Goal: Ask a question: Seek information or help from site administrators or community

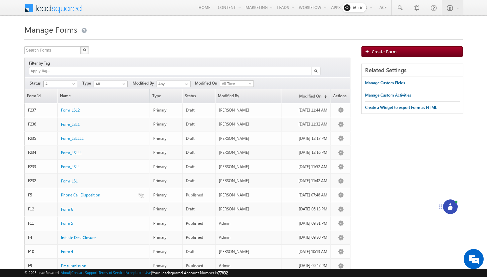
click at [449, 207] on icon at bounding box center [450, 208] width 4 height 4
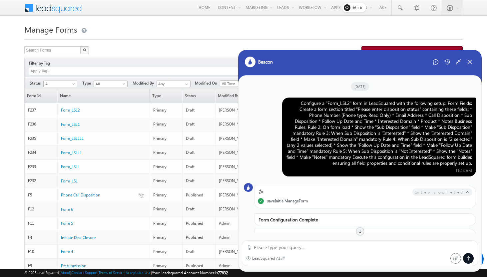
click at [345, 123] on div "Configure a "Form_LSL2" form in LeadSquared with the following setup: Form Fiel…" at bounding box center [379, 133] width 186 height 66
click at [431, 61] on div "Start New Chat" at bounding box center [435, 62] width 11 height 11
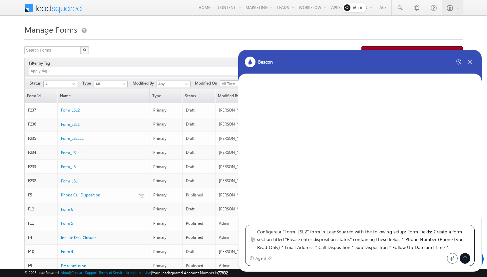
click at [307, 232] on textarea "Configure a "Form_LSL2" form in LeadSquared with the following setup: Form Fiel…" at bounding box center [363, 240] width 213 height 24
type textarea "Configure a "Form_LSL3" form in LeadSquared with the following setup: Form Fiel…"
click at [318, 254] on div "Agent" at bounding box center [349, 258] width 198 height 11
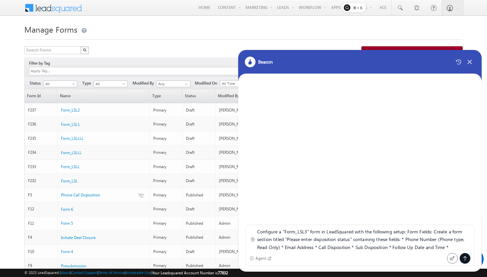
click at [325, 243] on textarea "Configure a "Form_LSL3" form in LeadSquared with the following setup: Form Fiel…" at bounding box center [363, 240] width 213 height 24
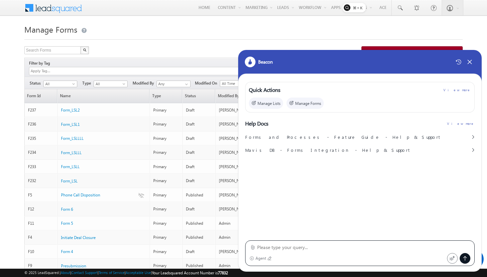
click at [304, 250] on textarea at bounding box center [363, 248] width 213 height 8
paste textarea "Configure a "Form_LSL3" form in LeadSquared with the following setup: Form Fiel…"
type textarea "Configure a "Form_LSL3" form in LeadSquared with the following setup: Form Fiel…"
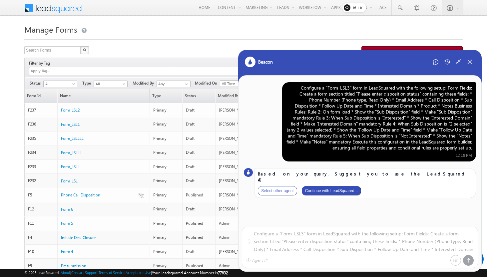
click at [333, 91] on div "Configure a "Form_LSL3" form in LeadSquared with the following setup: Form Fiel…" at bounding box center [379, 118] width 186 height 66
click at [330, 186] on button "Continue with LeadSquared..." at bounding box center [331, 190] width 59 height 9
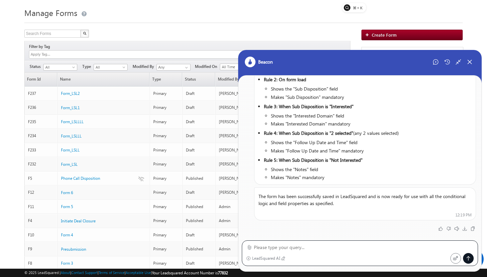
scroll to position [431, 0]
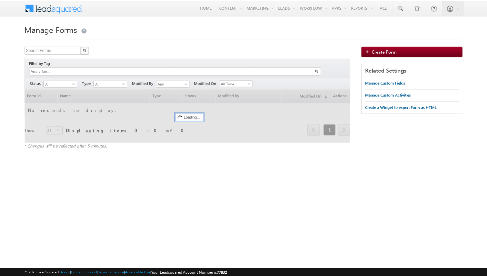
scroll to position [17, 0]
